Goal: Information Seeking & Learning: Learn about a topic

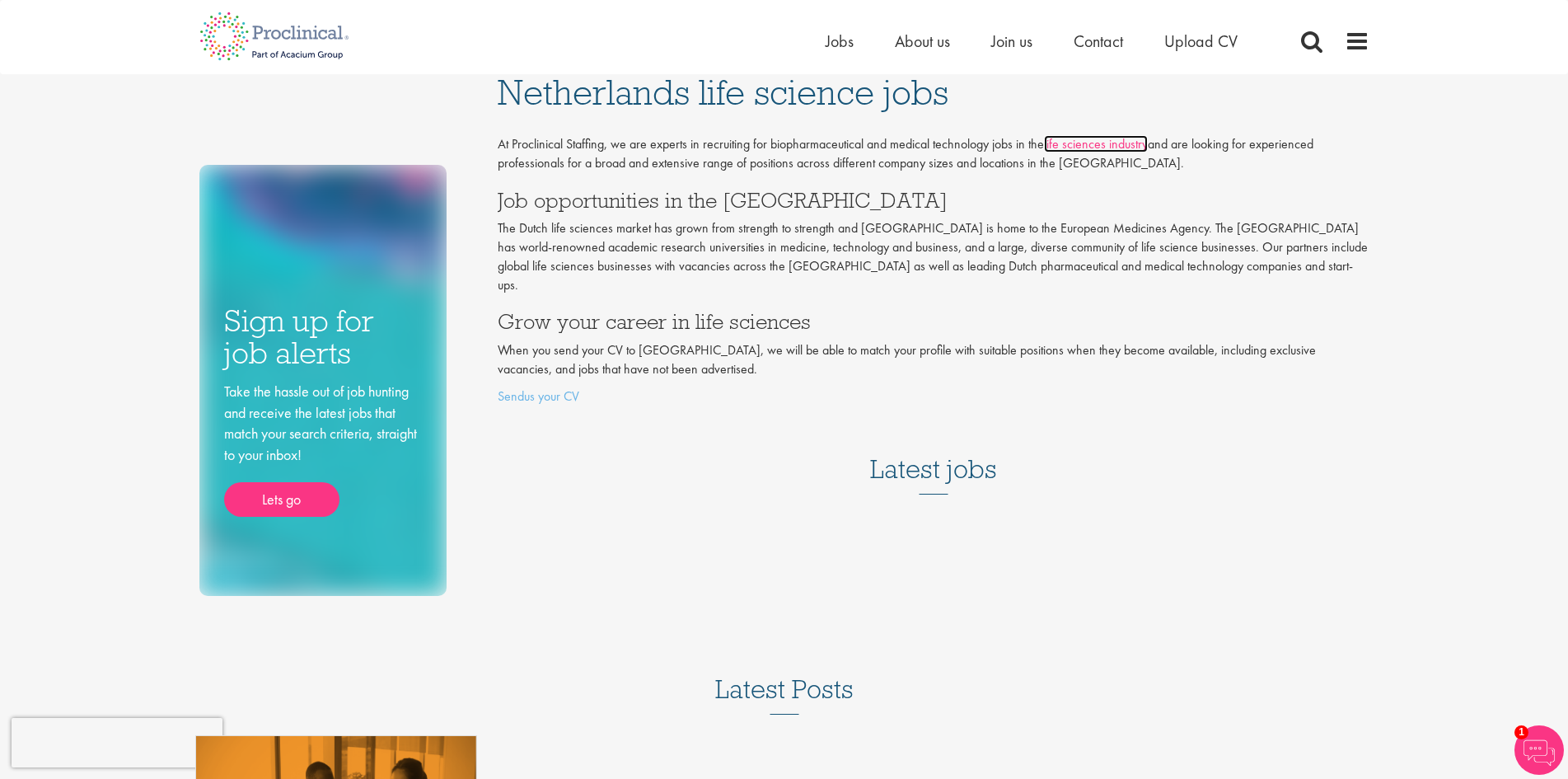
click at [1108, 139] on link "life sciences industry" at bounding box center [1095, 144] width 104 height 18
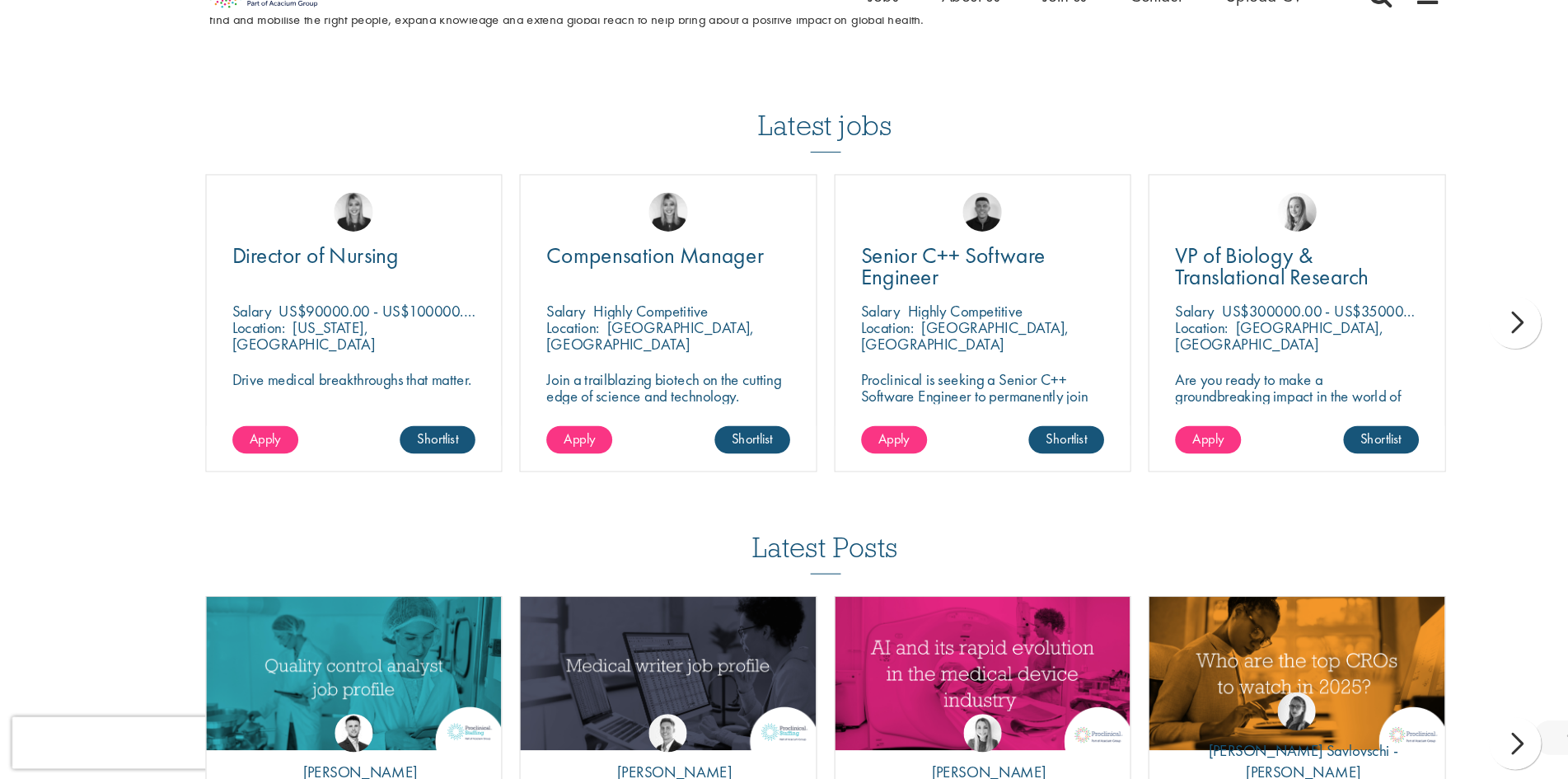
scroll to position [1686, 0]
click at [1434, 343] on div "next" at bounding box center [1439, 343] width 50 height 50
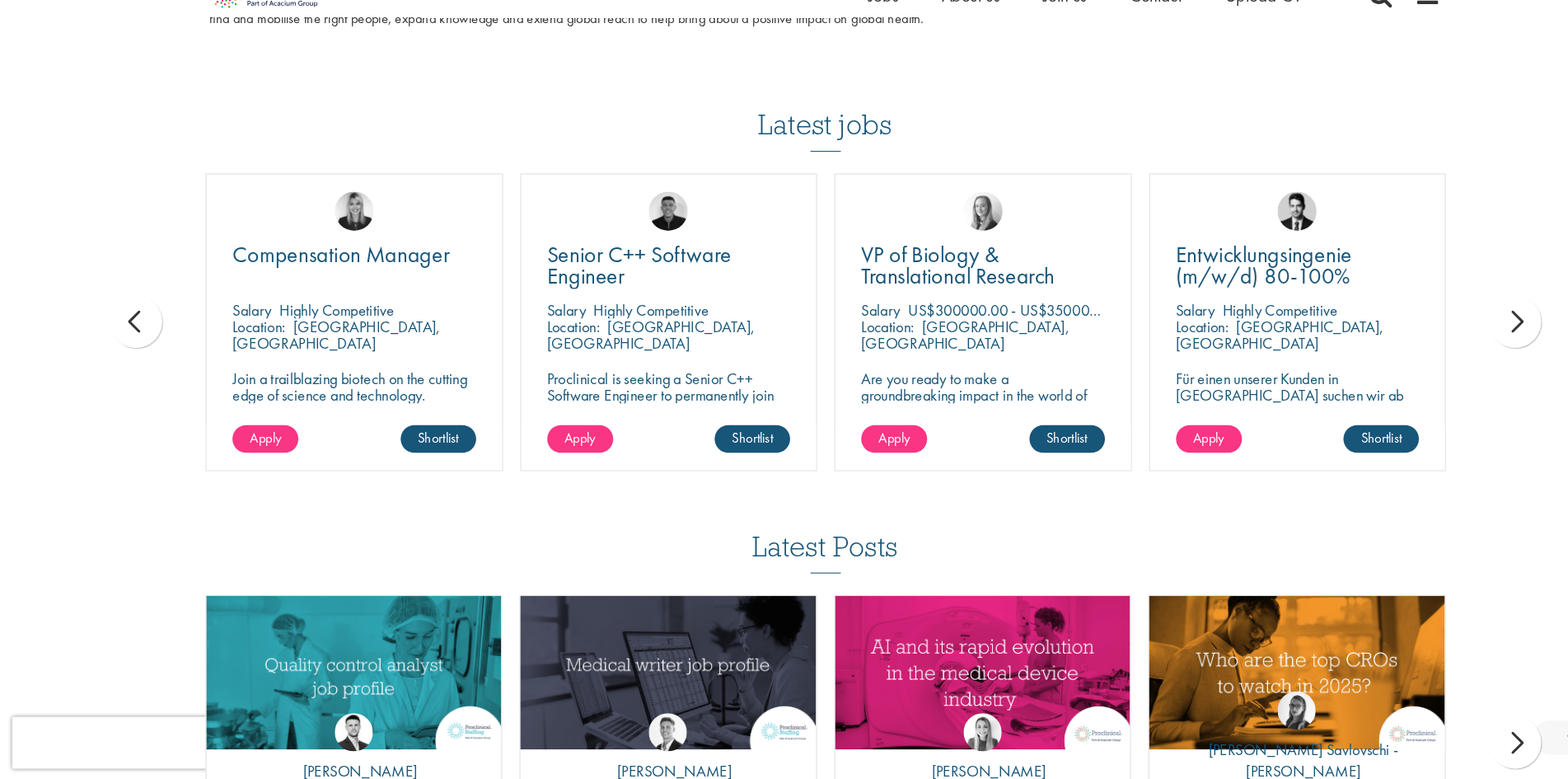
click at [1434, 343] on div "next" at bounding box center [1439, 343] width 50 height 50
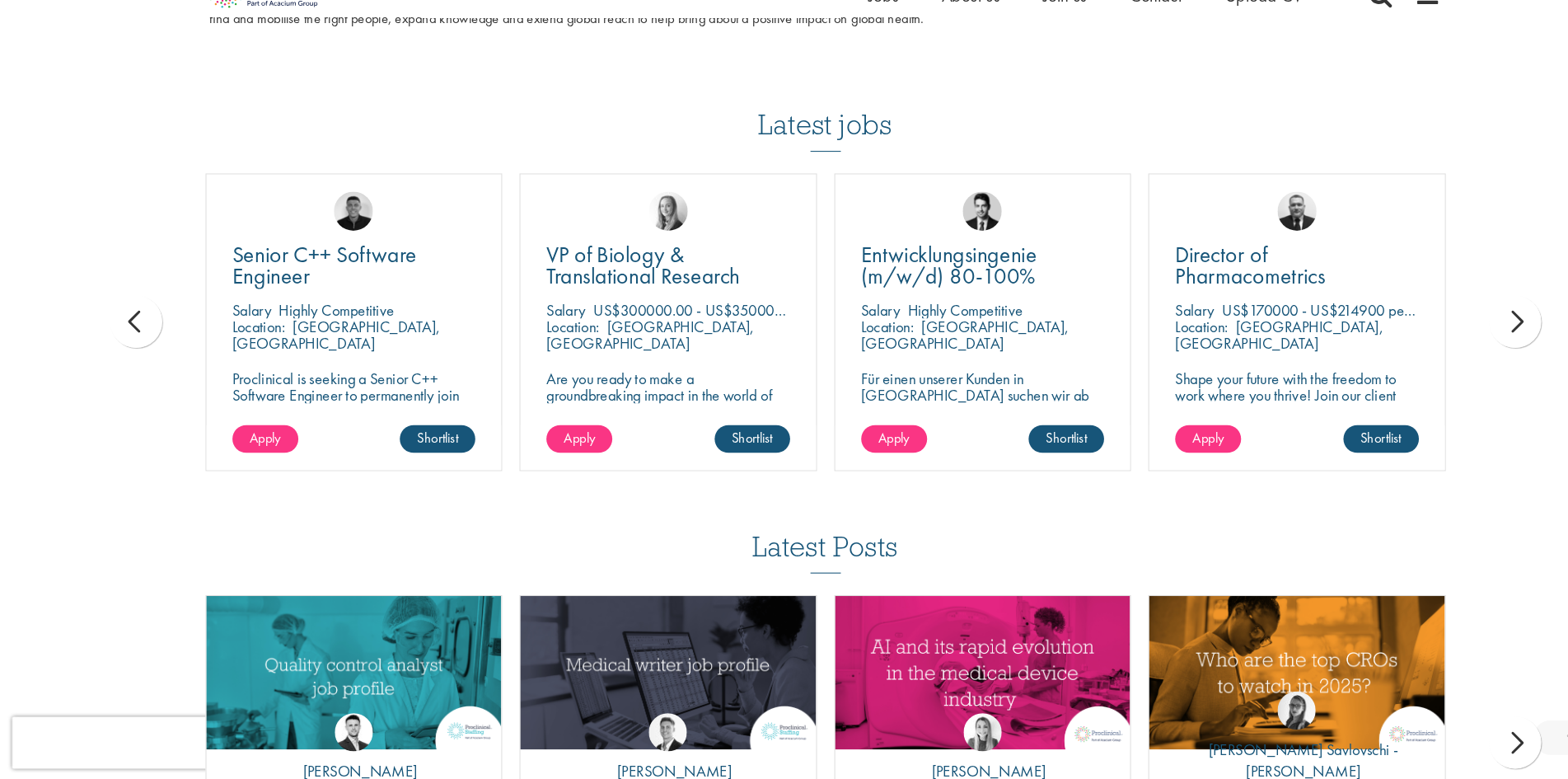
click at [1434, 343] on div "next" at bounding box center [1439, 343] width 50 height 50
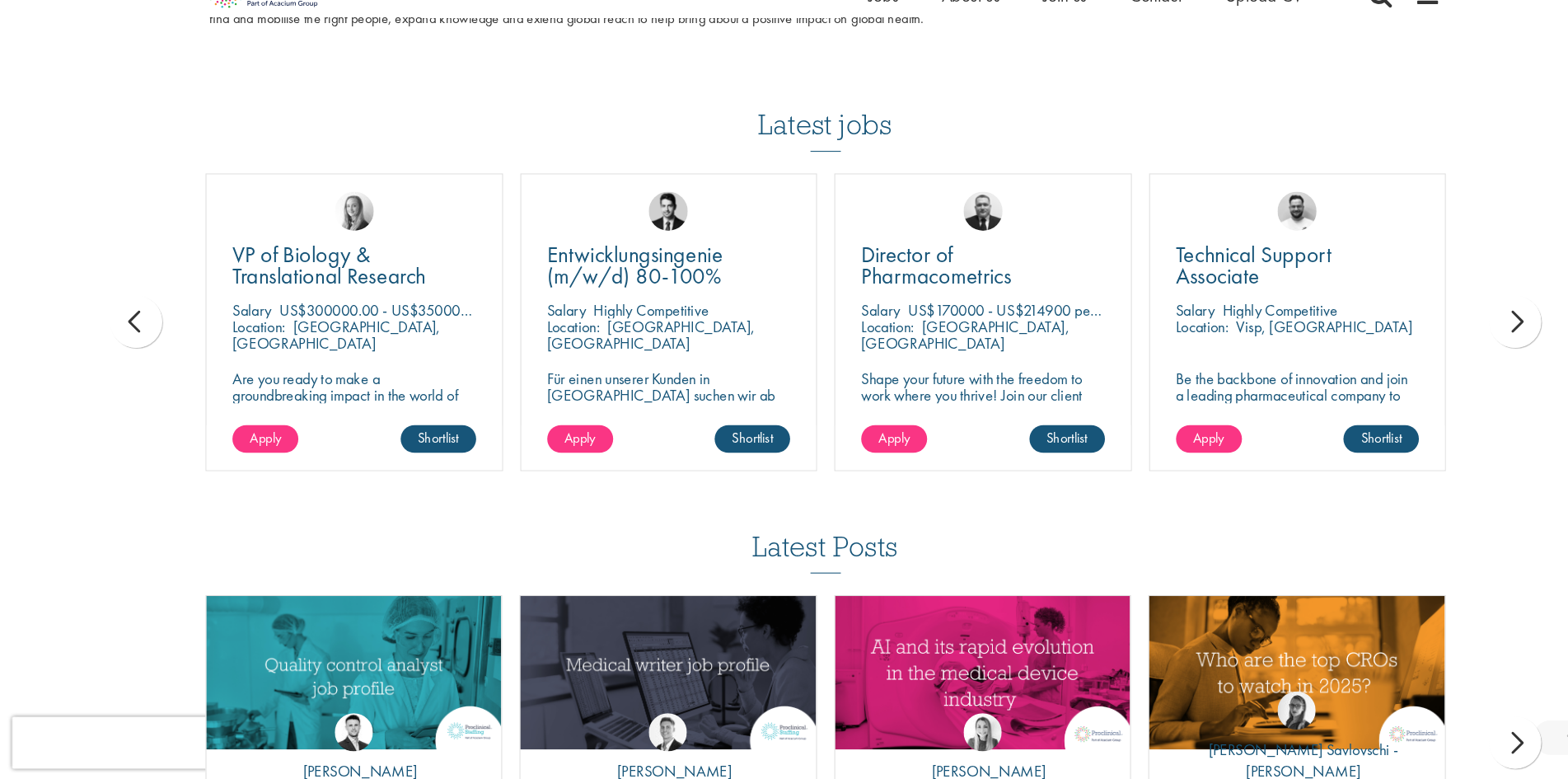
click at [1434, 343] on div "next" at bounding box center [1439, 343] width 50 height 50
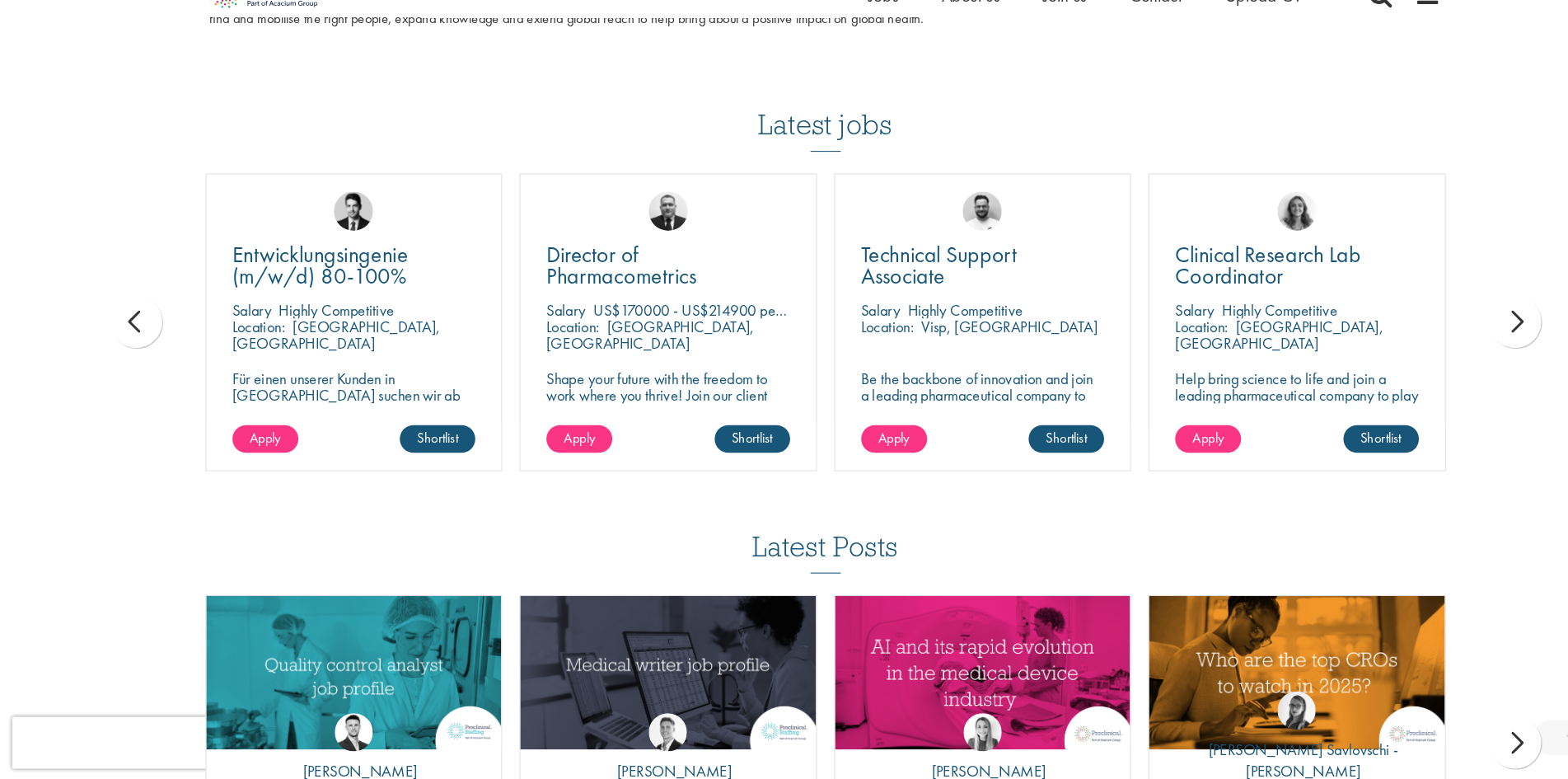
click at [1434, 343] on div "next" at bounding box center [1439, 343] width 50 height 50
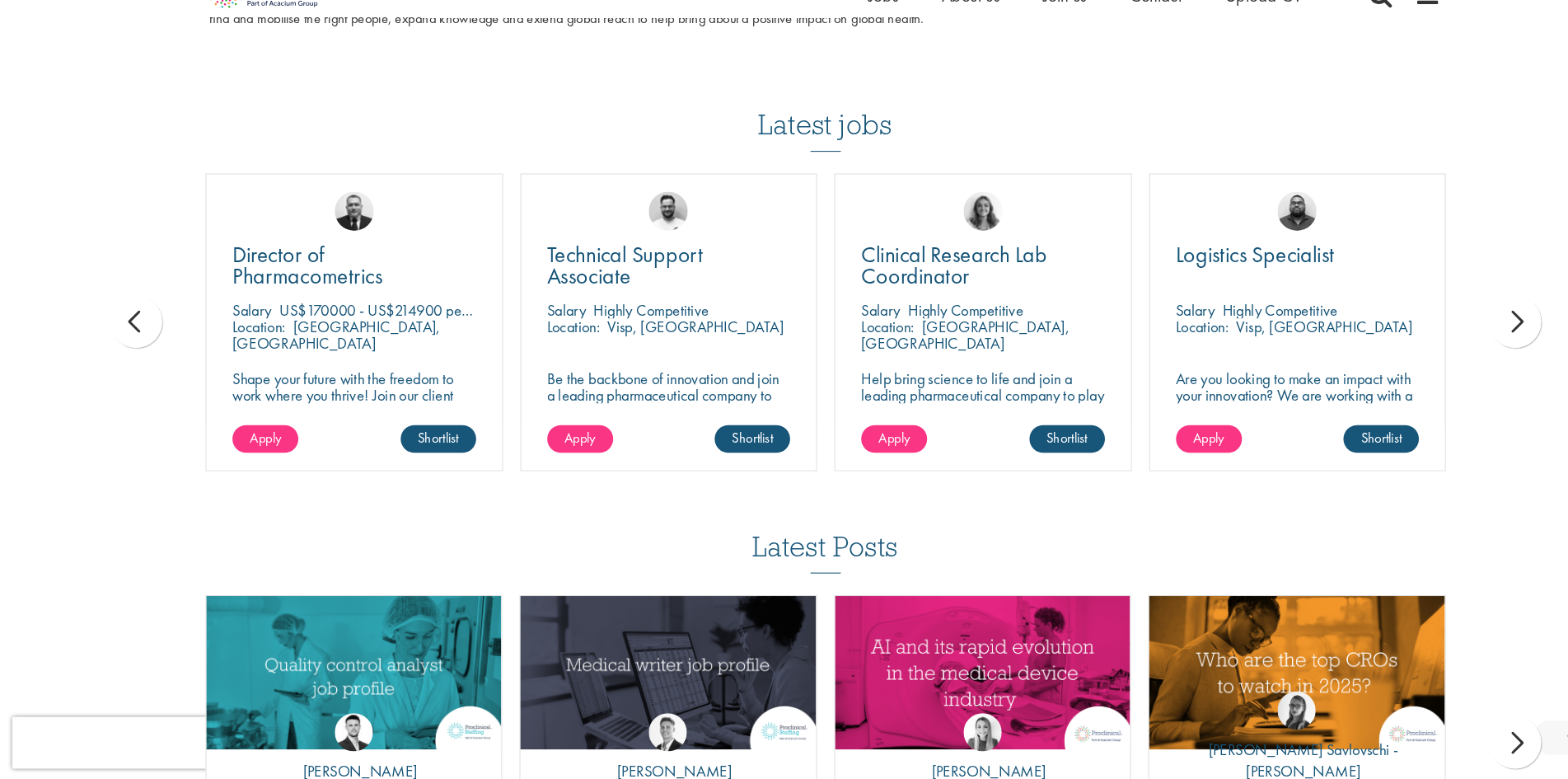
click at [1434, 343] on div "next" at bounding box center [1439, 343] width 50 height 50
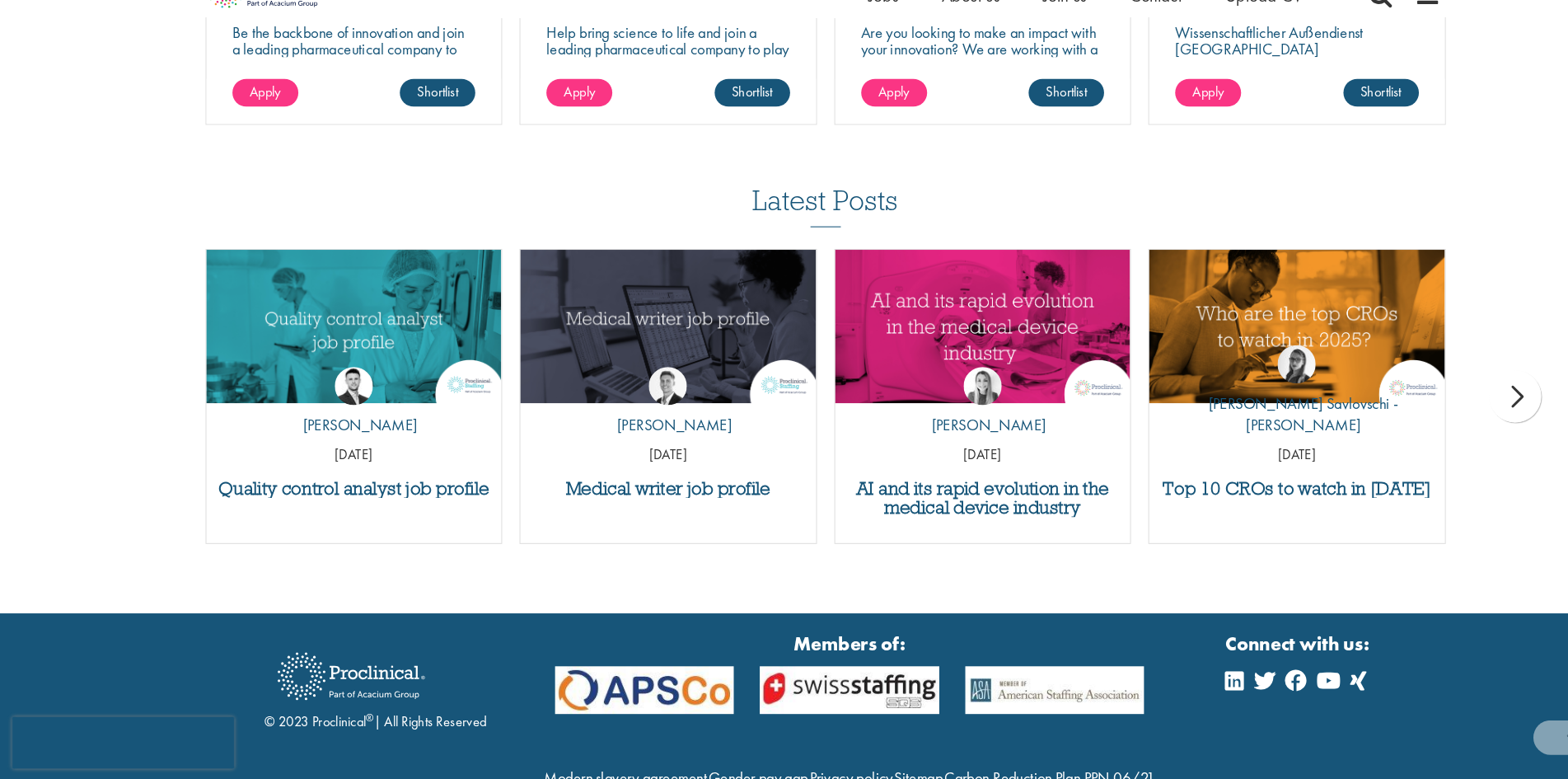
scroll to position [2096, 0]
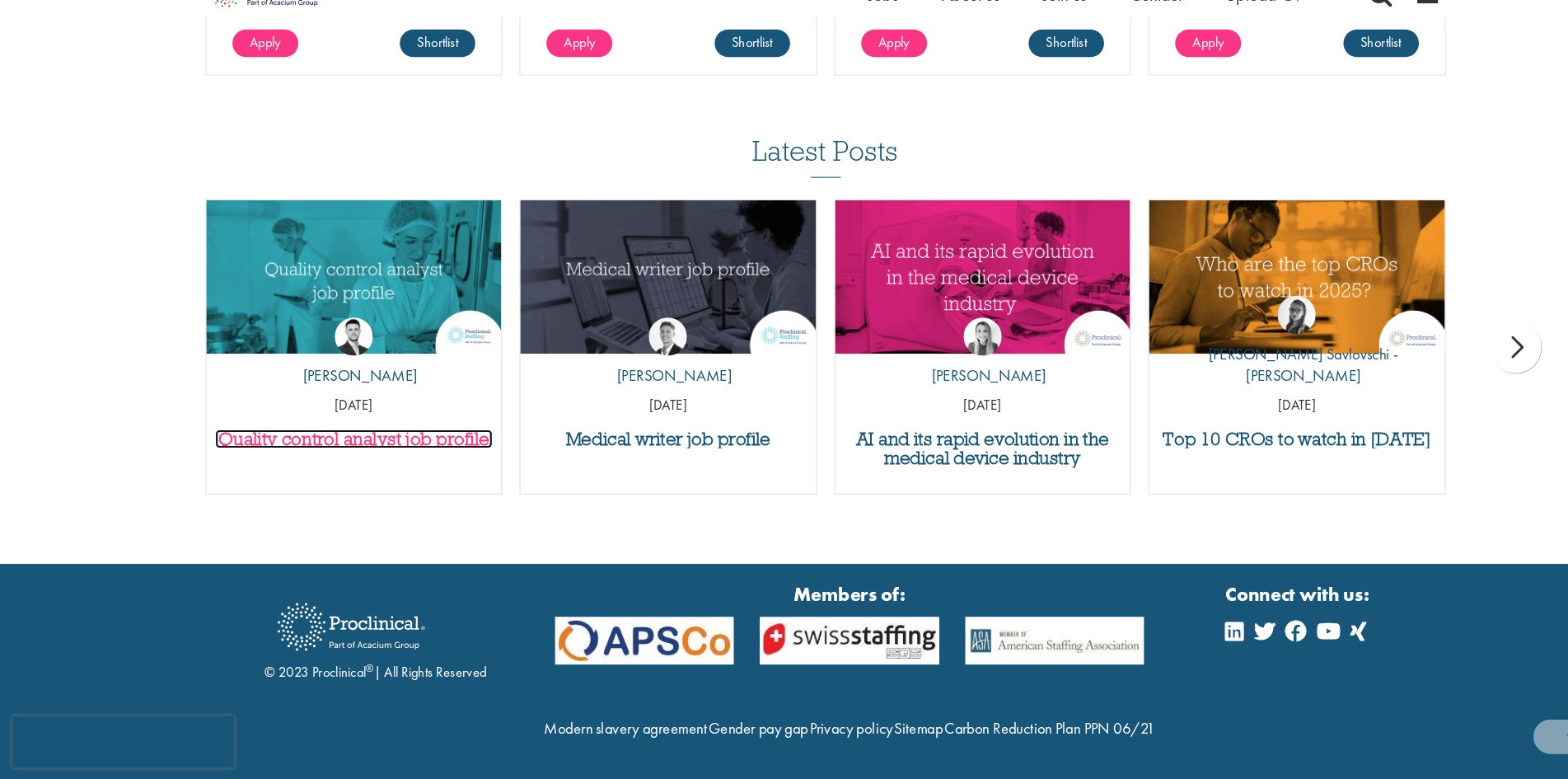
click at [341, 446] on h3 "Quality control analyst job profile" at bounding box center [336, 455] width 264 height 18
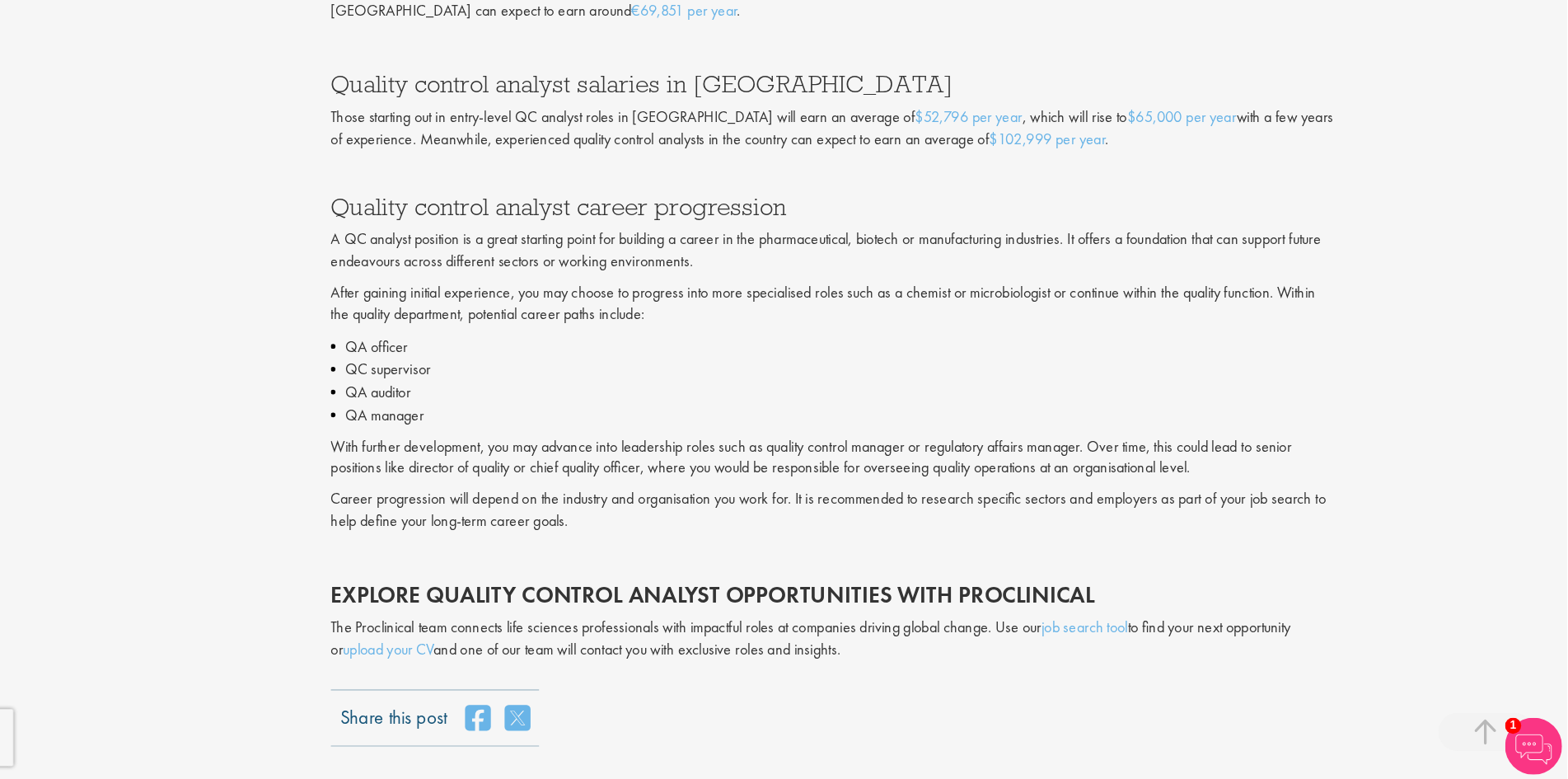
scroll to position [3194, 0]
